Goal: Transaction & Acquisition: Purchase product/service

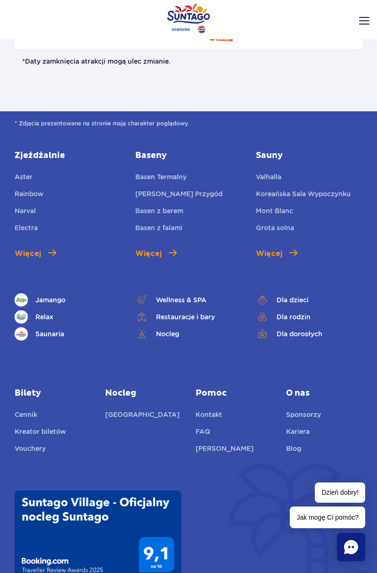
scroll to position [928, 0]
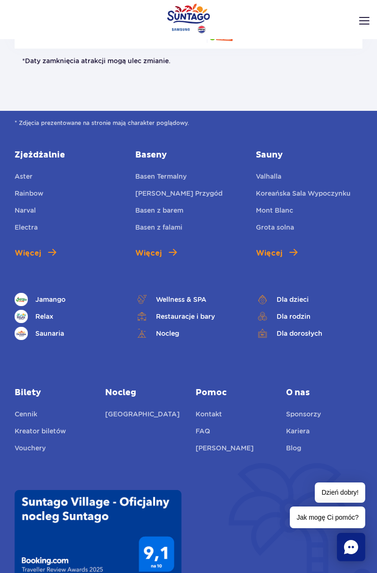
click at [28, 450] on link "Vouchery" at bounding box center [30, 449] width 31 height 13
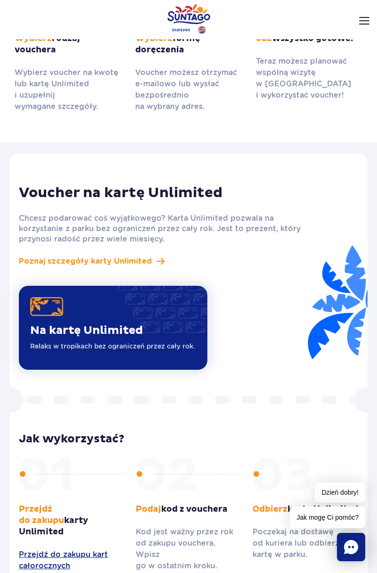
scroll to position [666, 0]
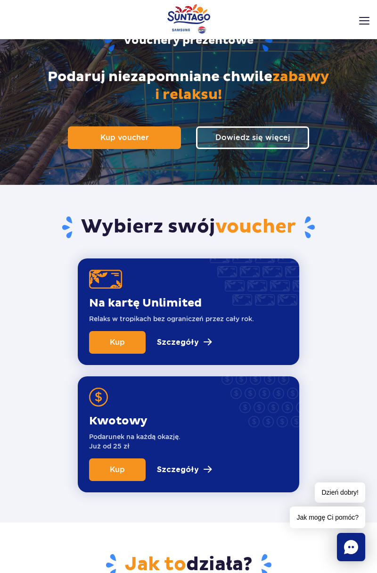
click at [178, 346] on p "Szczegóły" at bounding box center [178, 341] width 42 height 11
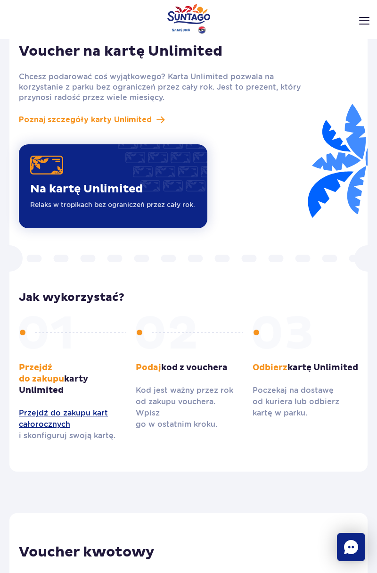
scroll to position [807, 0]
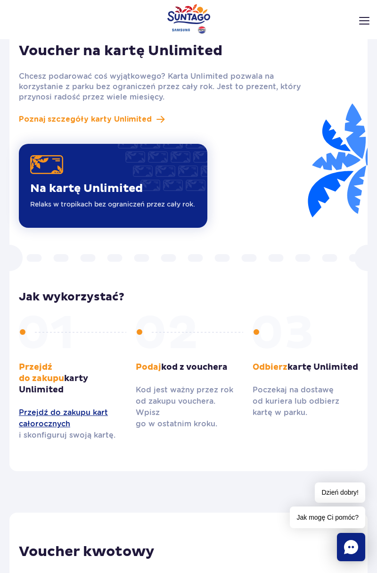
click at [58, 116] on span "Poznaj szczegóły karty Unlimited" at bounding box center [85, 119] width 133 height 11
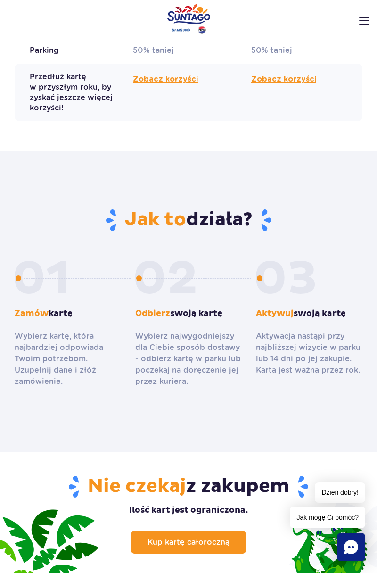
scroll to position [949, 0]
